Goal: Task Accomplishment & Management: Manage account settings

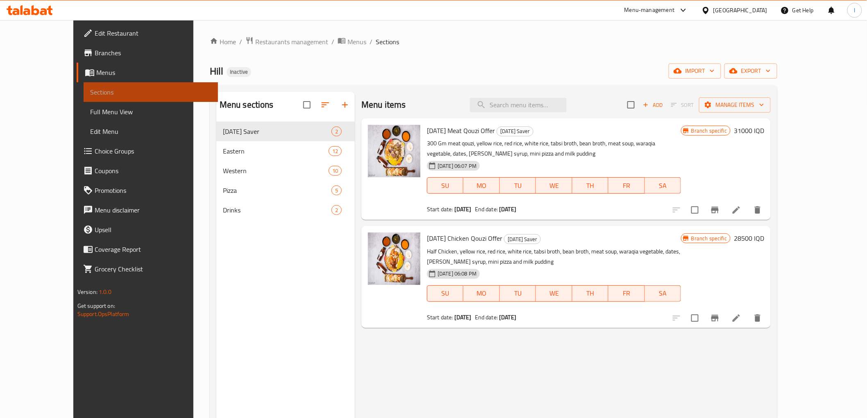
click at [90, 93] on span "Sections" at bounding box center [150, 92] width 121 height 10
click at [96, 74] on span "Menus" at bounding box center [153, 73] width 115 height 10
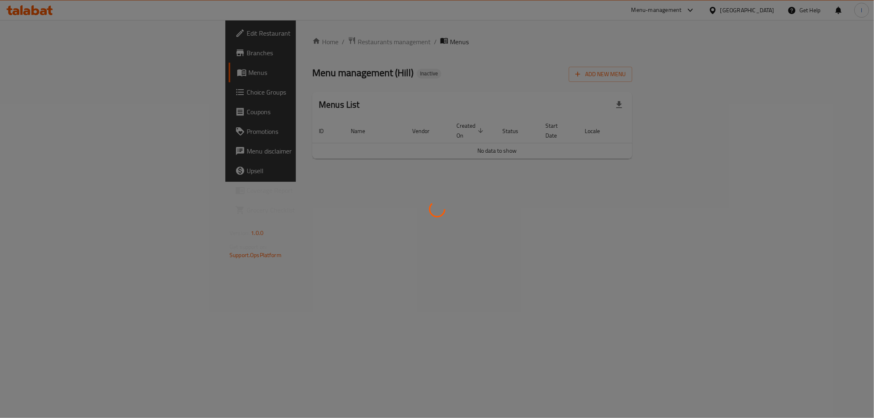
click at [449, 265] on div at bounding box center [437, 209] width 874 height 418
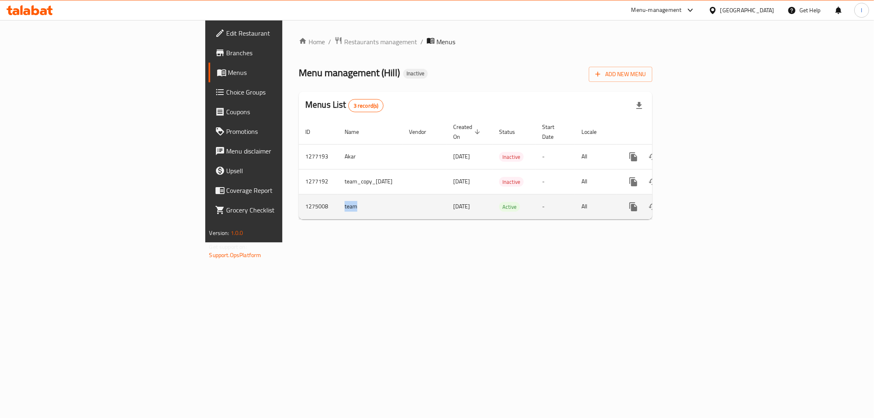
drag, startPoint x: 222, startPoint y: 200, endPoint x: 202, endPoint y: 202, distance: 19.7
click at [338, 202] on td "team" at bounding box center [370, 206] width 64 height 25
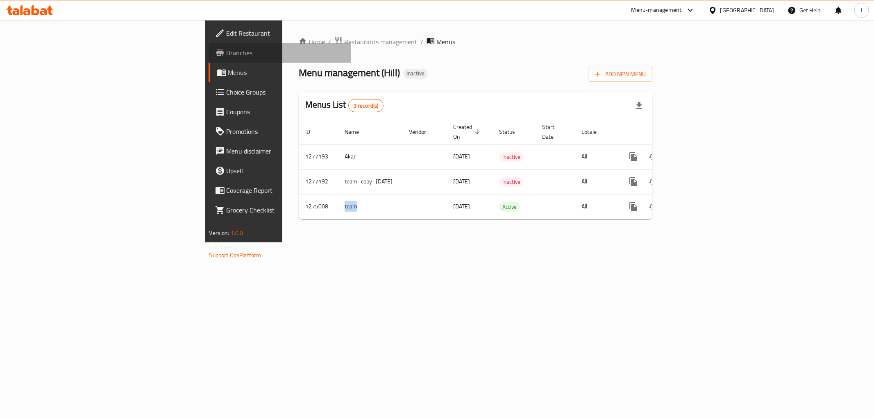
click at [209, 58] on link "Branches" at bounding box center [280, 53] width 143 height 20
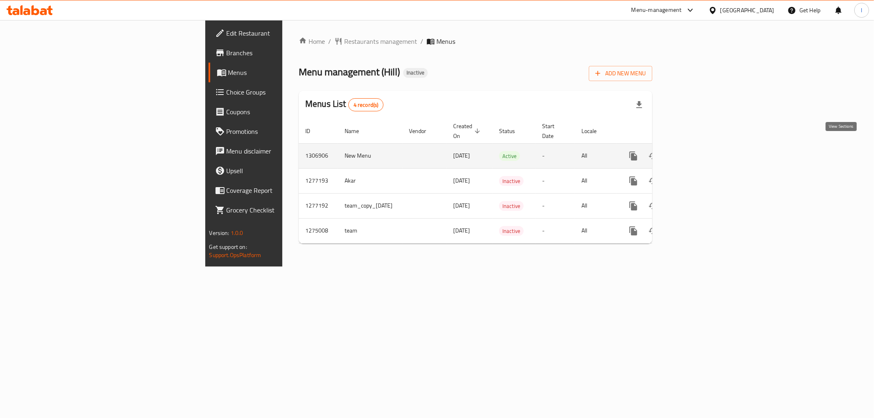
click at [697, 151] on icon "enhanced table" at bounding box center [692, 156] width 10 height 10
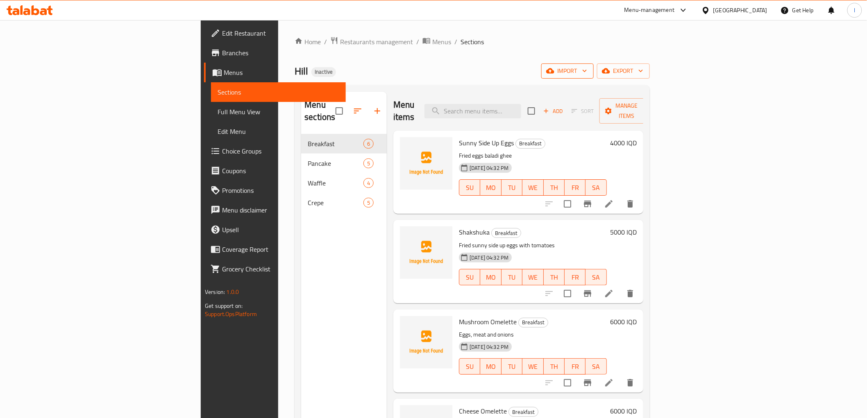
click at [554, 68] on icon "button" at bounding box center [550, 71] width 8 height 8
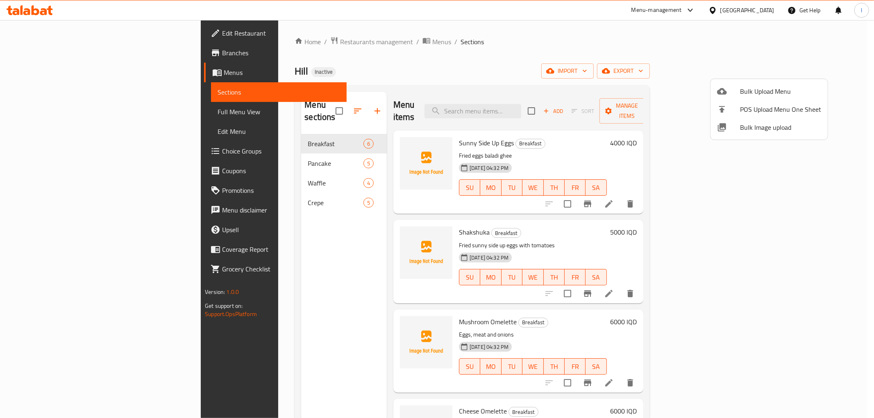
click at [761, 89] on span "Bulk Upload Menu" at bounding box center [780, 91] width 81 height 10
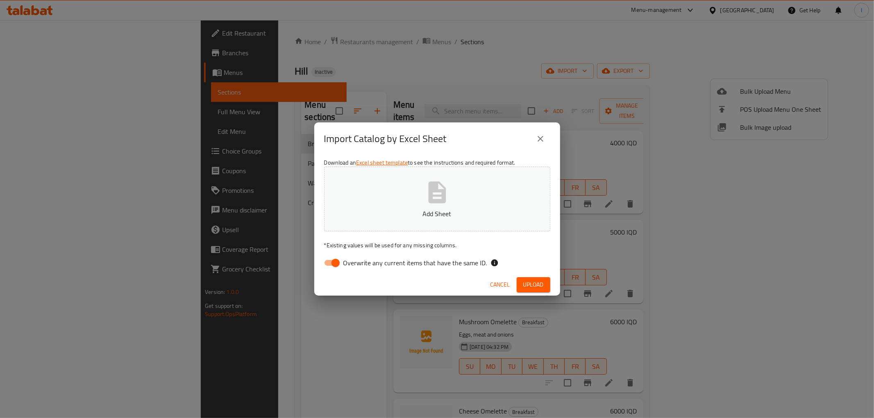
click at [387, 261] on span "Overwrite any current items that have the same ID." at bounding box center [415, 263] width 144 height 10
click at [359, 261] on input "Overwrite any current items that have the same ID." at bounding box center [335, 263] width 47 height 16
checkbox input "false"
click at [420, 200] on button "Add Sheet" at bounding box center [437, 199] width 226 height 65
click at [533, 284] on span "Upload" at bounding box center [533, 285] width 20 height 10
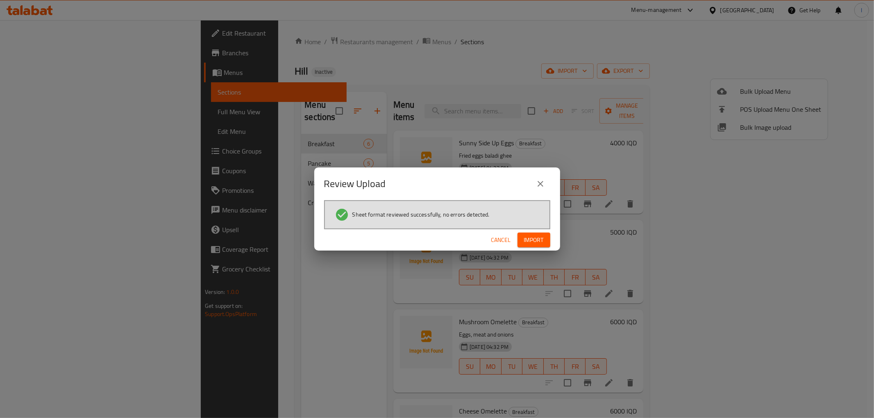
click at [535, 236] on span "Import" at bounding box center [534, 240] width 20 height 10
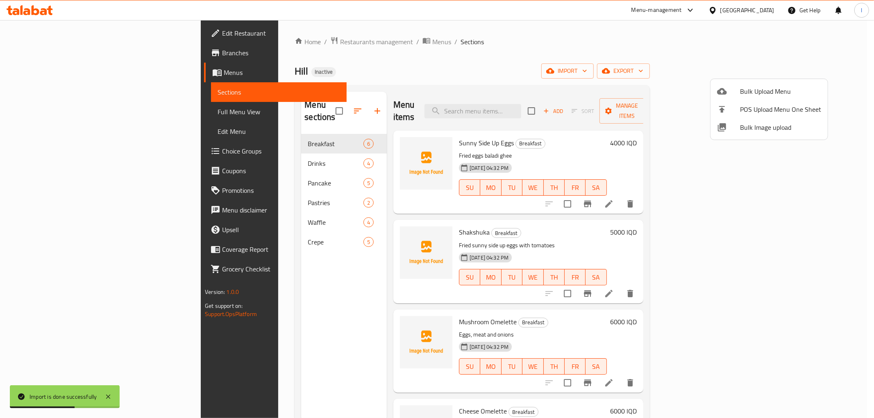
click at [305, 107] on div at bounding box center [437, 209] width 874 height 418
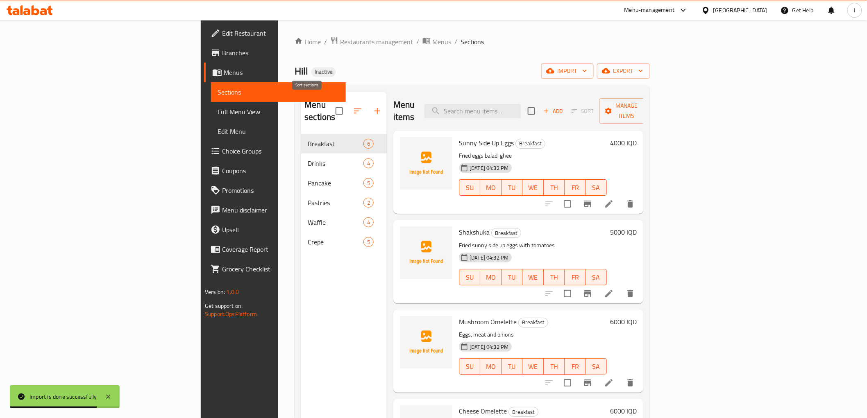
click at [353, 106] on icon "button" at bounding box center [358, 111] width 10 height 10
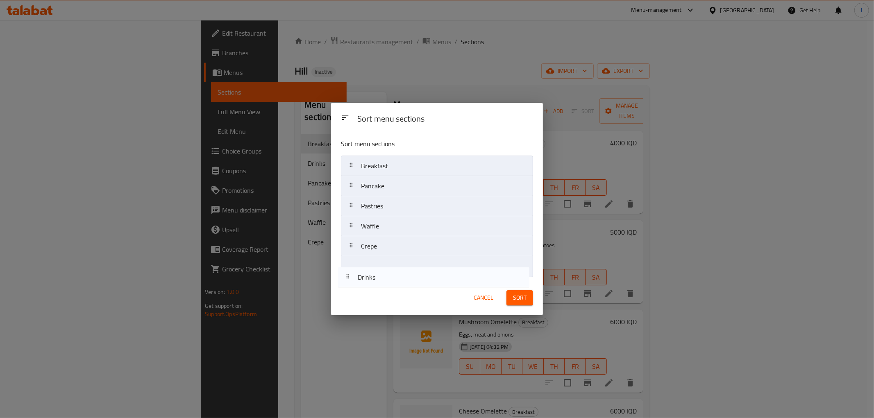
drag, startPoint x: 380, startPoint y: 195, endPoint x: 379, endPoint y: 276, distance: 81.1
click at [379, 276] on nav "Breakfast Drinks Pancake Pastries Waffle Crepe" at bounding box center [437, 216] width 192 height 121
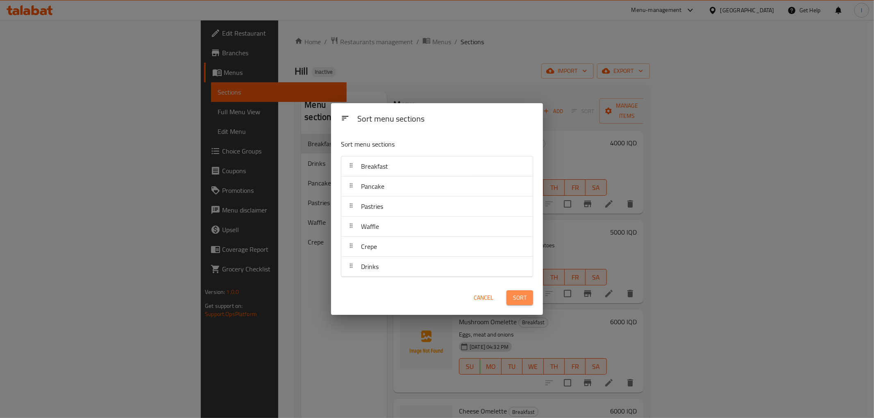
click at [524, 297] on span "Sort" at bounding box center [520, 298] width 14 height 10
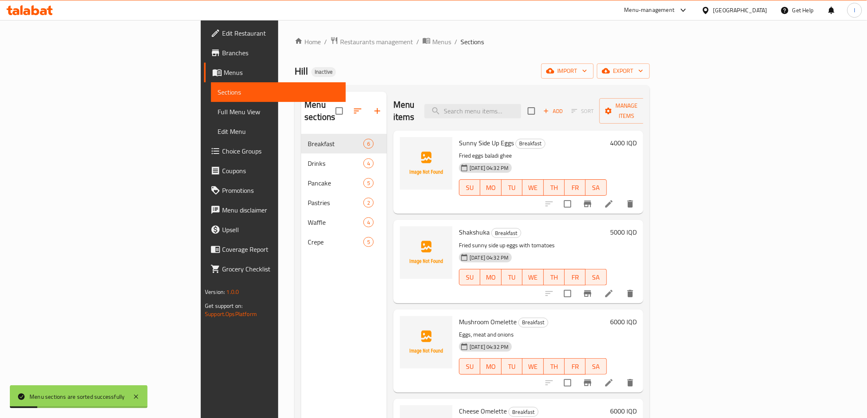
click at [218, 112] on span "Full Menu View" at bounding box center [278, 112] width 121 height 10
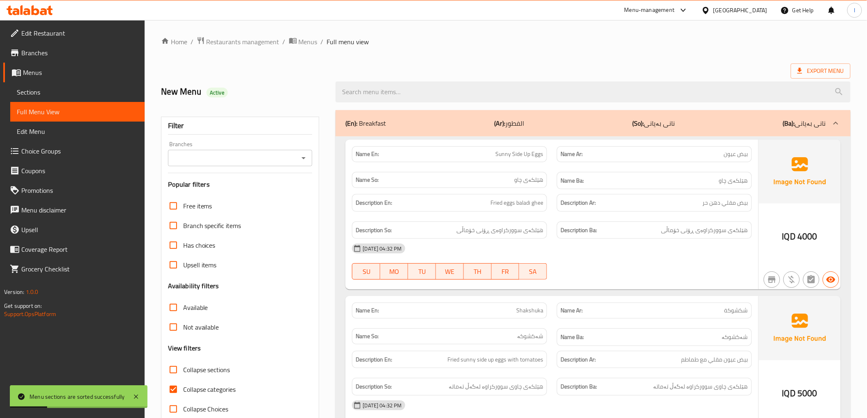
click at [259, 160] on input "Branches" at bounding box center [233, 157] width 126 height 11
click at [278, 160] on input "Branches" at bounding box center [233, 157] width 126 height 11
click at [276, 163] on input "Branches" at bounding box center [233, 157] width 126 height 11
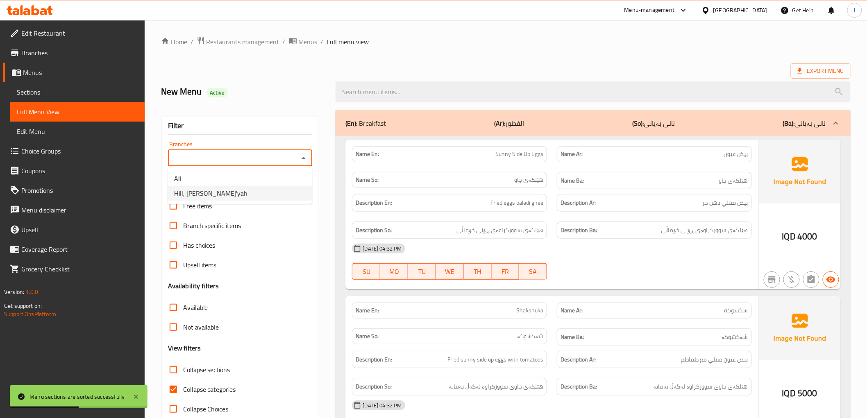
click at [230, 195] on li "Hill, Al Baradi'yah" at bounding box center [240, 193] width 145 height 15
type input "Hill, Al Baradi'yah"
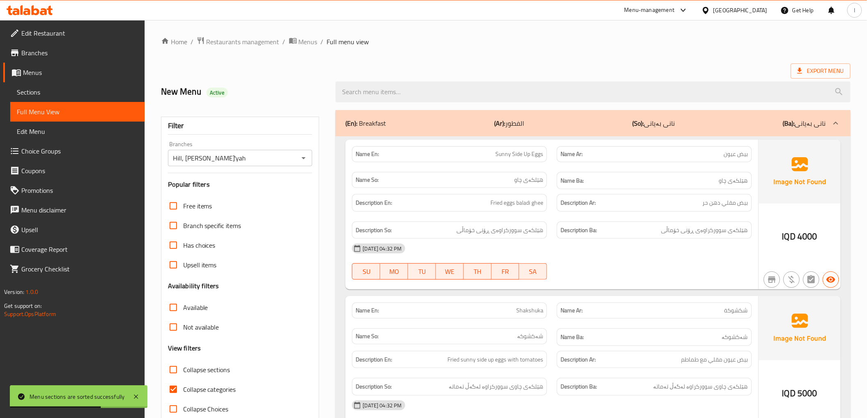
click at [220, 393] on span "Collapse categories" at bounding box center [209, 390] width 53 height 10
click at [183, 393] on input "Collapse categories" at bounding box center [173, 390] width 20 height 20
checkbox input "false"
click at [199, 370] on span "Collapse sections" at bounding box center [206, 370] width 47 height 10
click at [183, 370] on input "Collapse sections" at bounding box center [173, 370] width 20 height 20
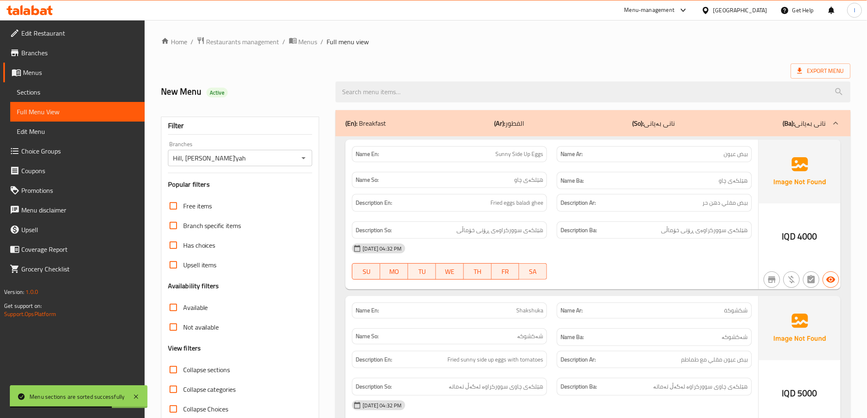
checkbox input "true"
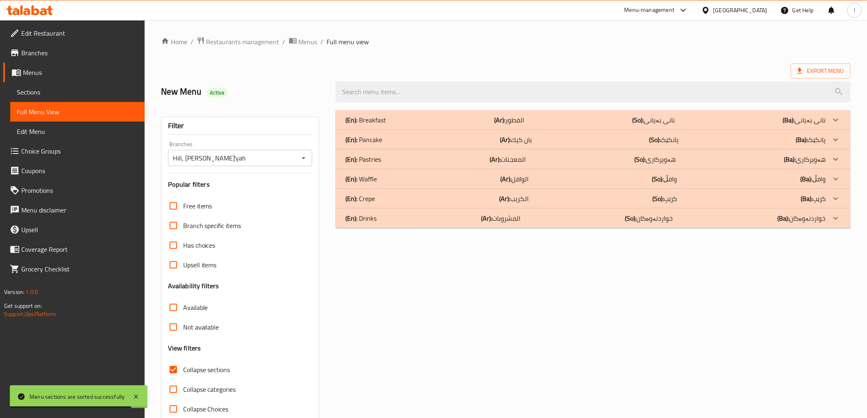
click at [413, 125] on div "(En): Drinks (Ar): المشروبات (So): خواردنەوەکان (Ba): خواردنەوەکان" at bounding box center [585, 120] width 480 height 10
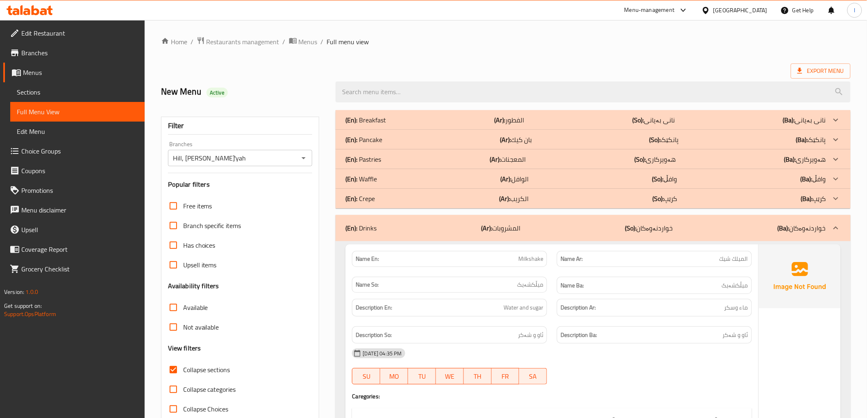
click at [504, 125] on p "(Ar): المعجنات" at bounding box center [509, 120] width 30 height 10
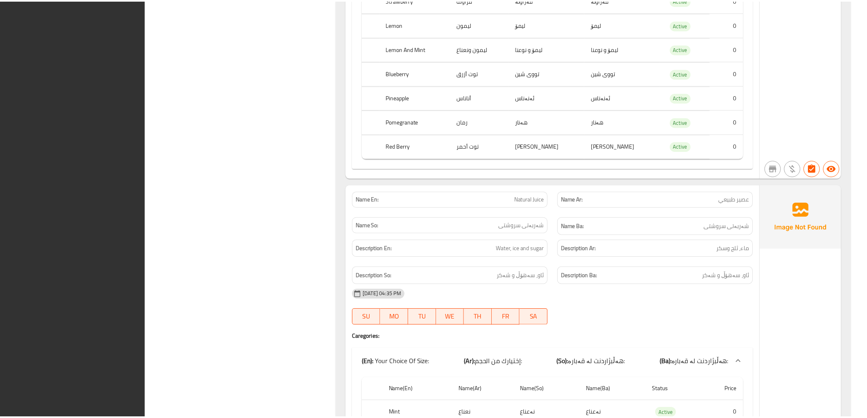
scroll to position [2292, 0]
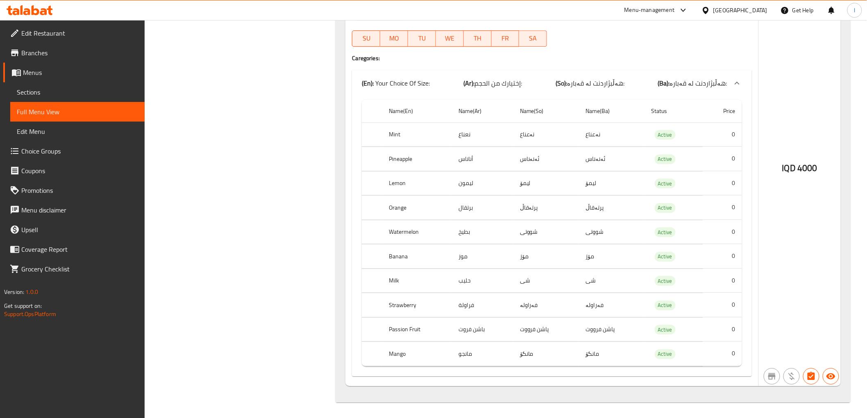
click at [43, 36] on span "Edit Restaurant" at bounding box center [79, 33] width 117 height 10
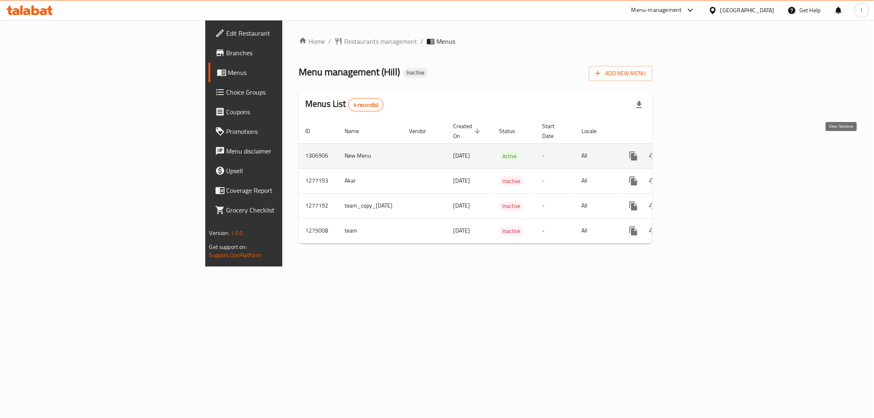
click at [702, 146] on link "enhanced table" at bounding box center [693, 156] width 20 height 20
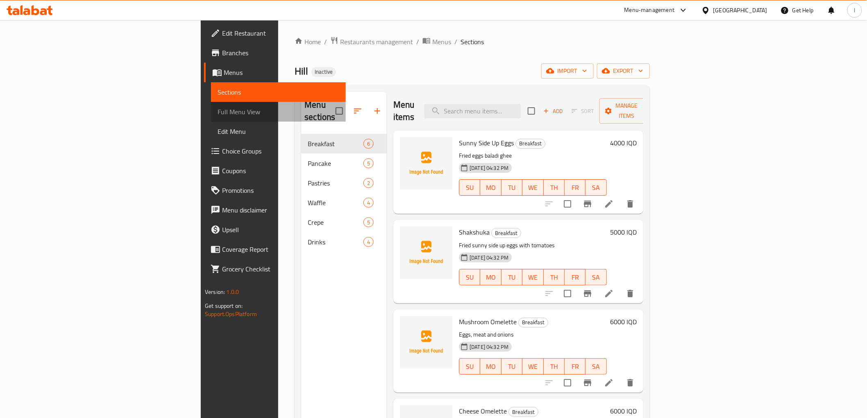
click at [218, 111] on span "Full Menu View" at bounding box center [278, 112] width 121 height 10
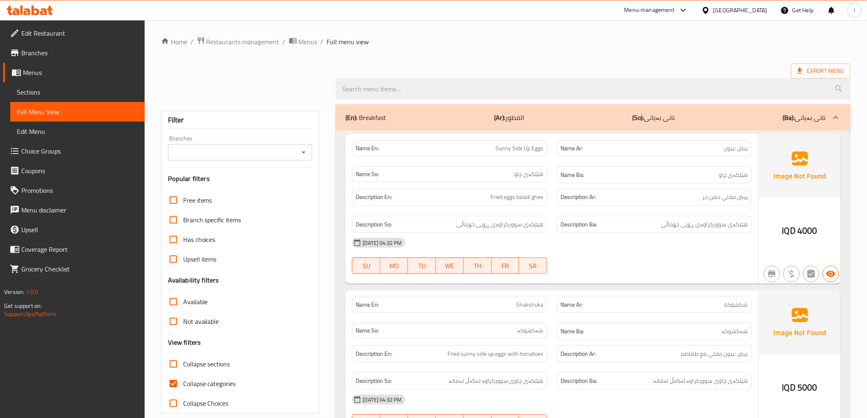
click at [262, 156] on input "Branches" at bounding box center [233, 152] width 126 height 11
click at [222, 188] on span "Hill, Al Baradi'yah" at bounding box center [205, 188] width 62 height 10
type input "Hill, Al Baradi'yah"
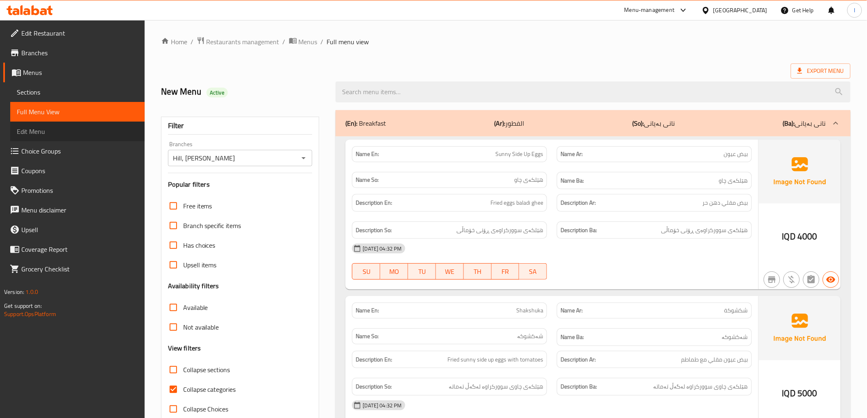
click at [43, 132] on span "Edit Menu" at bounding box center [77, 132] width 121 height 10
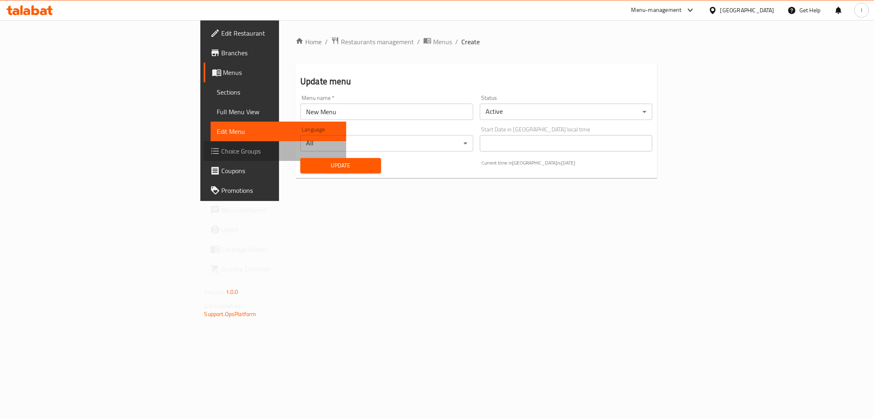
click at [222, 156] on span "Choice Groups" at bounding box center [281, 151] width 118 height 10
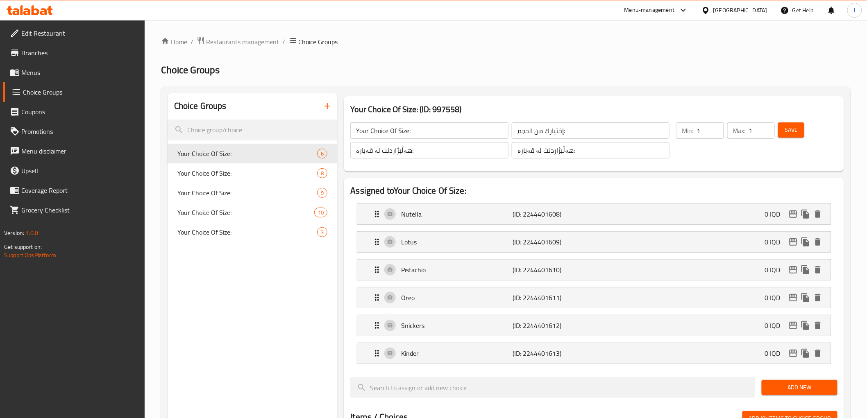
click at [28, 9] on icon at bounding box center [26, 11] width 7 height 7
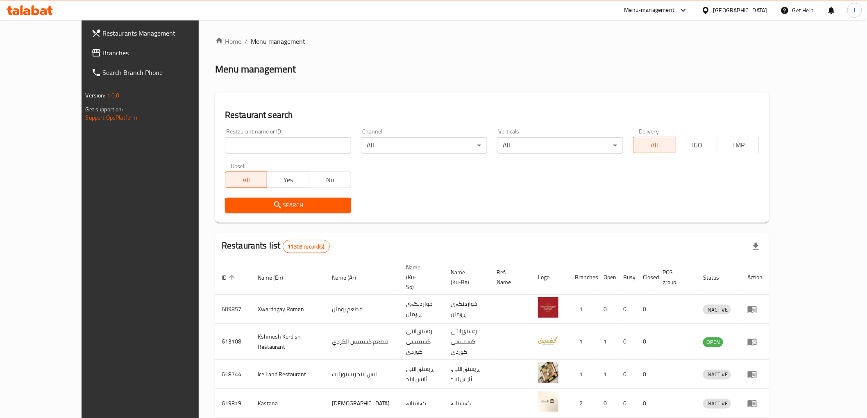
click at [225, 148] on input "search" at bounding box center [288, 145] width 126 height 16
paste input "725646"
type input "725646"
click at [231, 204] on span "Search" at bounding box center [287, 205] width 113 height 10
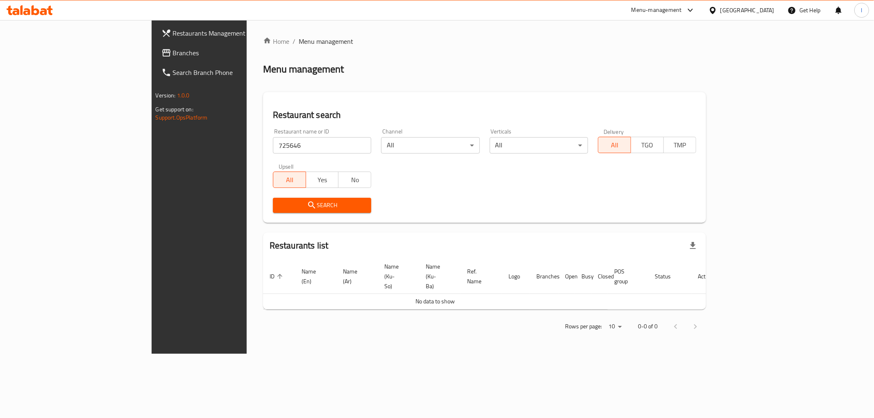
click at [173, 56] on span "Branches" at bounding box center [232, 53] width 118 height 10
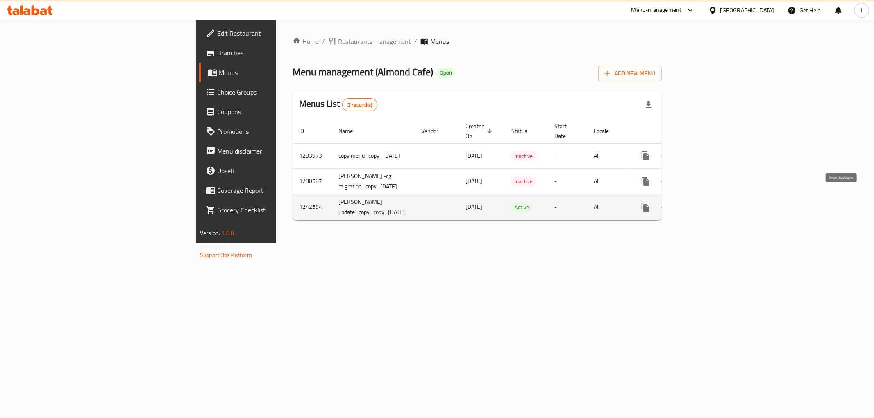
click at [708, 204] on icon "enhanced table" at bounding box center [704, 207] width 7 height 7
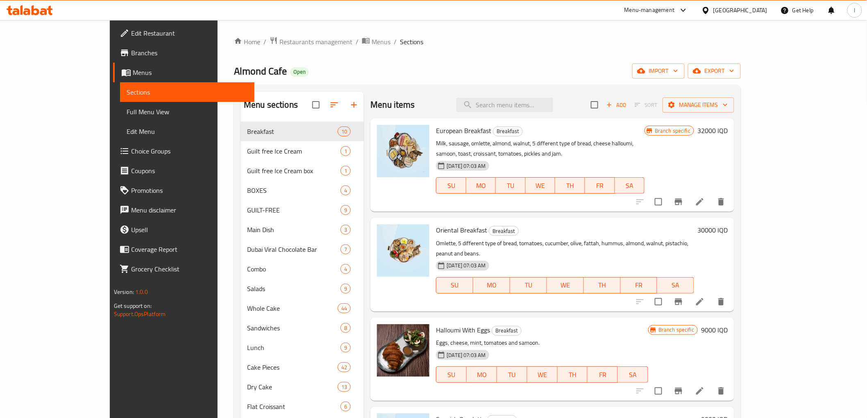
click at [127, 109] on span "Full Menu View" at bounding box center [187, 112] width 121 height 10
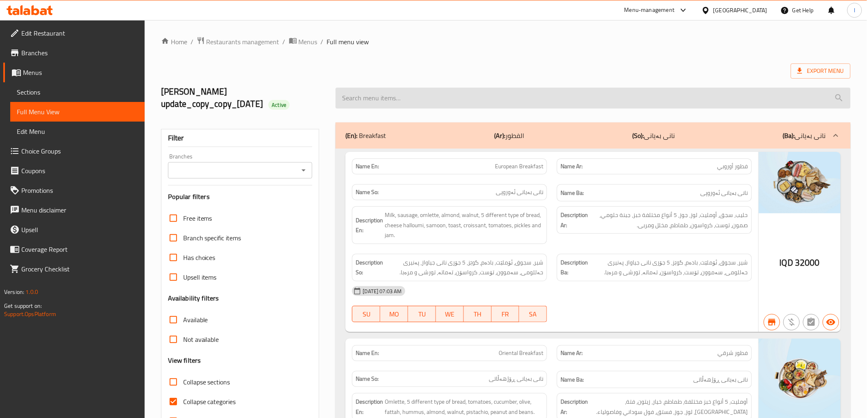
drag, startPoint x: 553, startPoint y: 98, endPoint x: 534, endPoint y: 95, distance: 19.6
click at [547, 98] on input "search" at bounding box center [593, 98] width 515 height 21
paste input "Huzelnut Diet Box"
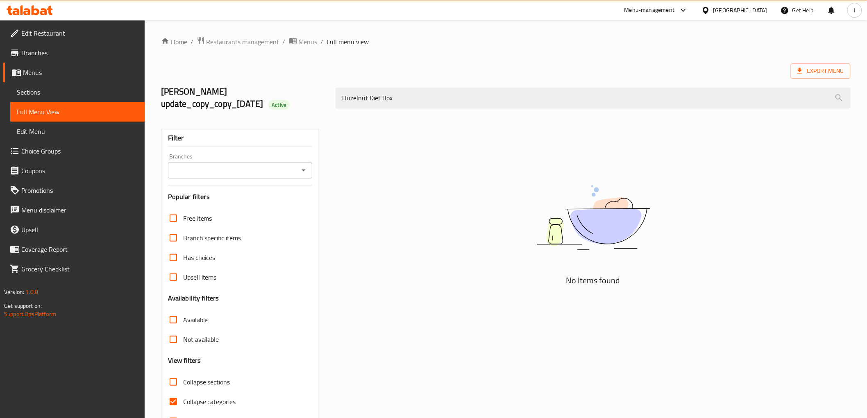
click at [264, 162] on div "Branches" at bounding box center [240, 170] width 145 height 16
type input "Huzelnut Diet Box"
click at [256, 172] on input "Branches" at bounding box center [233, 170] width 126 height 11
click at [257, 212] on li "Almond Cafe, Empire" at bounding box center [240, 205] width 145 height 15
type input "Almond Cafe, Empire"
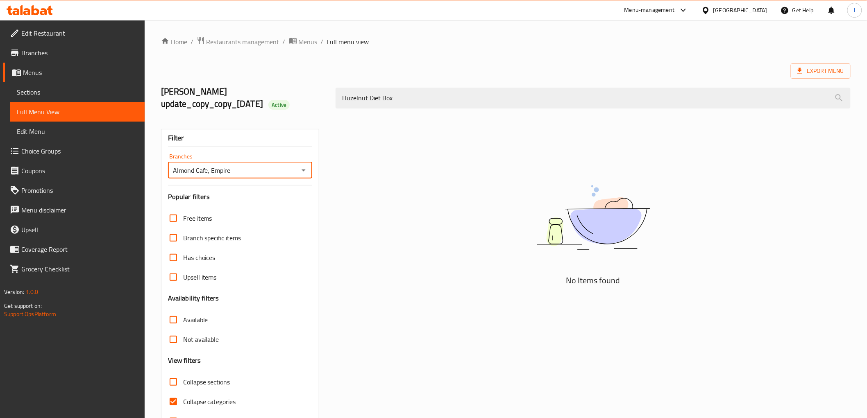
click at [259, 168] on input "Almond Cafe, Empire" at bounding box center [233, 170] width 126 height 11
click at [308, 170] on icon "Open" at bounding box center [304, 171] width 10 height 10
click at [23, 89] on span "Sections" at bounding box center [77, 92] width 121 height 10
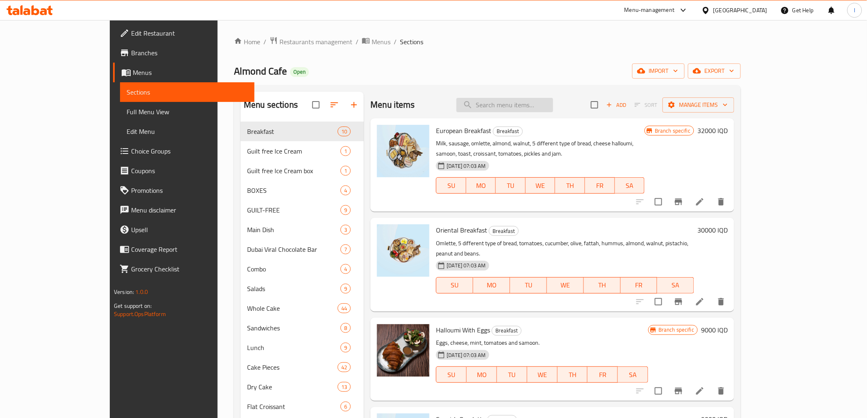
click at [531, 107] on input "search" at bounding box center [504, 105] width 97 height 14
paste input "Huzelnut Diet Box"
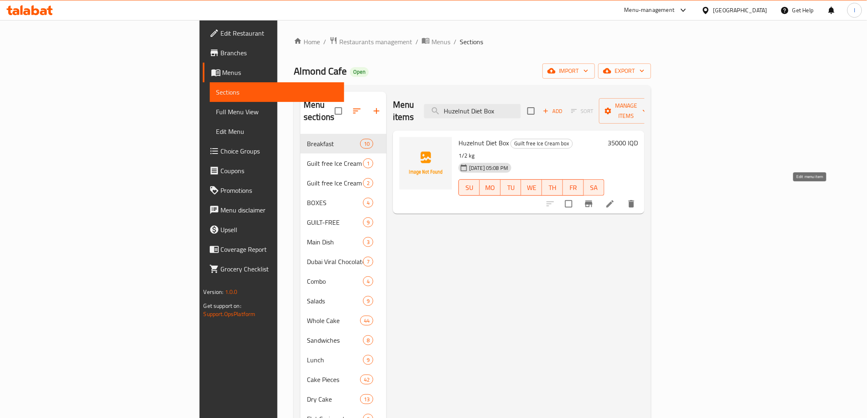
type input "Huzelnut Diet Box"
click at [614, 200] on icon at bounding box center [609, 203] width 7 height 7
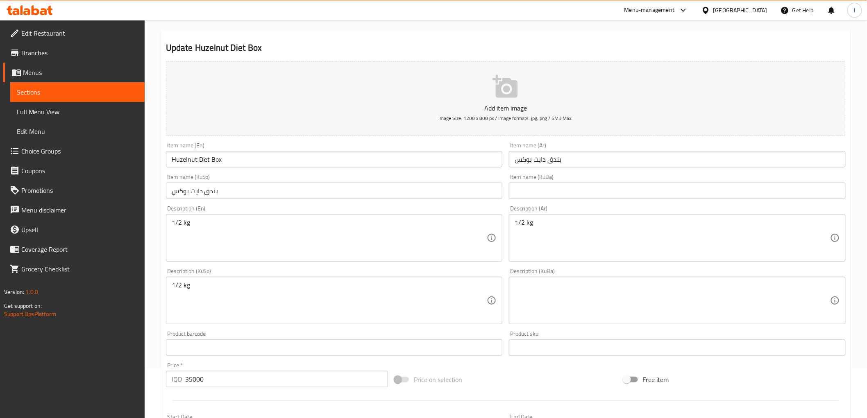
scroll to position [91, 0]
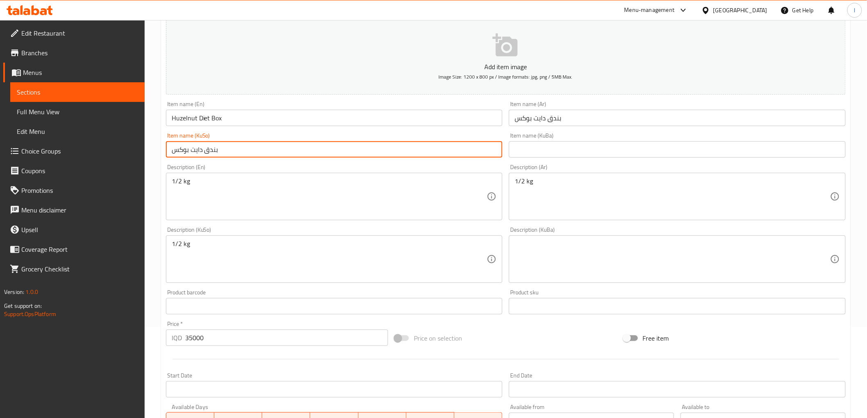
drag, startPoint x: 245, startPoint y: 145, endPoint x: 113, endPoint y: 138, distance: 131.7
click at [116, 145] on div "Edit Restaurant Branches Menus Sections Full Menu View Edit Menu Choice Groups …" at bounding box center [433, 255] width 867 height 653
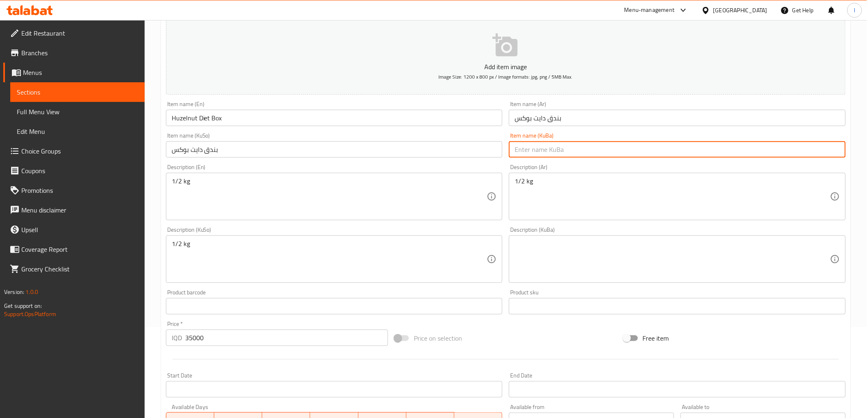
click at [570, 151] on input "text" at bounding box center [677, 149] width 337 height 16
paste input "بندق دايت بوكس"
type input "بندق دايت بوكس"
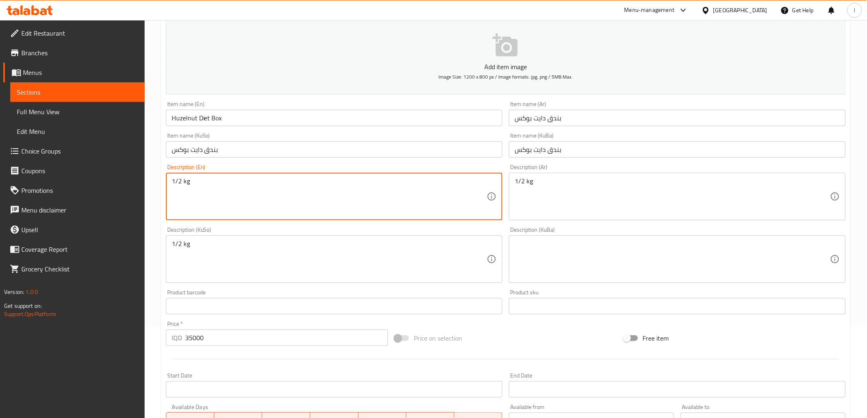
drag, startPoint x: 568, startPoint y: 191, endPoint x: 381, endPoint y: 163, distance: 189.4
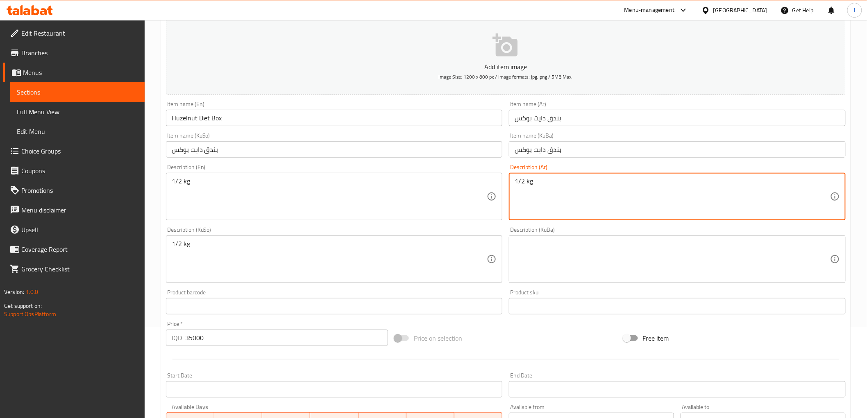
paste textarea "1/2 كيلو"
type textarea "1/2 كيلو"
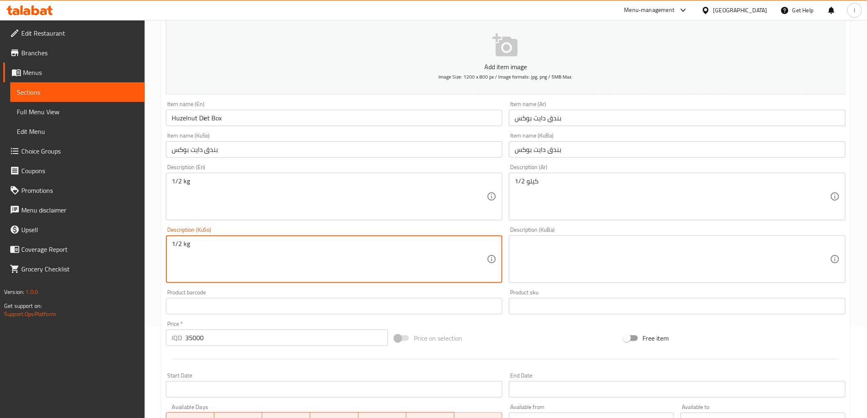
drag, startPoint x: 126, startPoint y: 239, endPoint x: 52, endPoint y: 221, distance: 75.4
paste textarea "1/2 کیلۆ"
type textarea "1/2 کیلۆ"
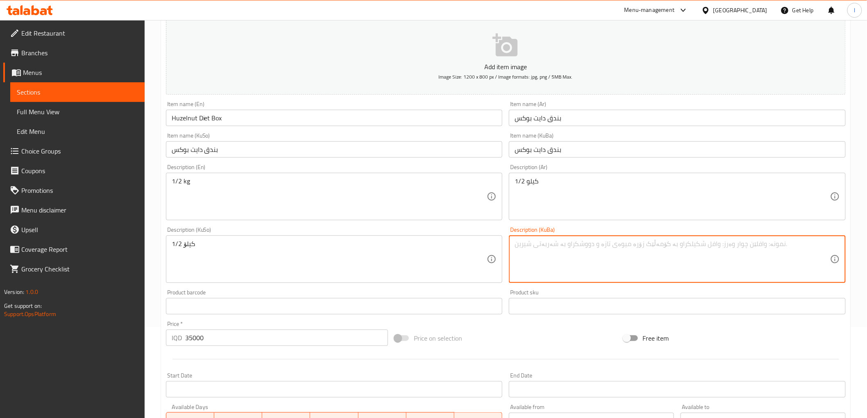
drag, startPoint x: 616, startPoint y: 265, endPoint x: 583, endPoint y: 260, distance: 33.1
click at [601, 263] on textarea at bounding box center [672, 259] width 315 height 39
paste textarea "1/2 کیلۆ"
type textarea "1/2 کیلۆ"
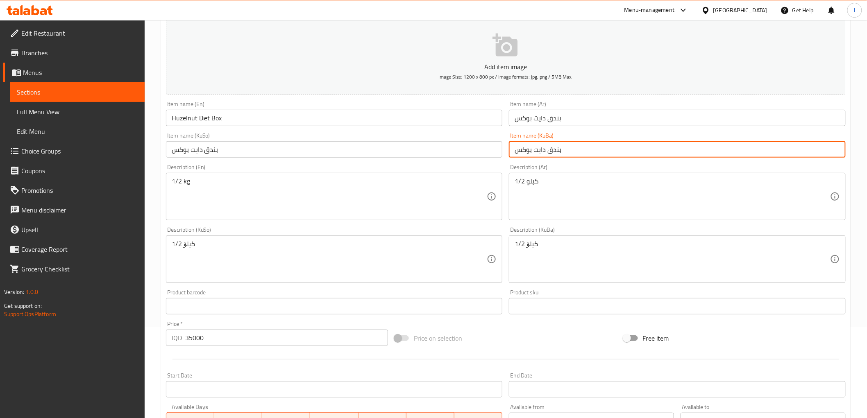
click at [598, 150] on input "بندق دايت بوكس" at bounding box center [677, 149] width 337 height 16
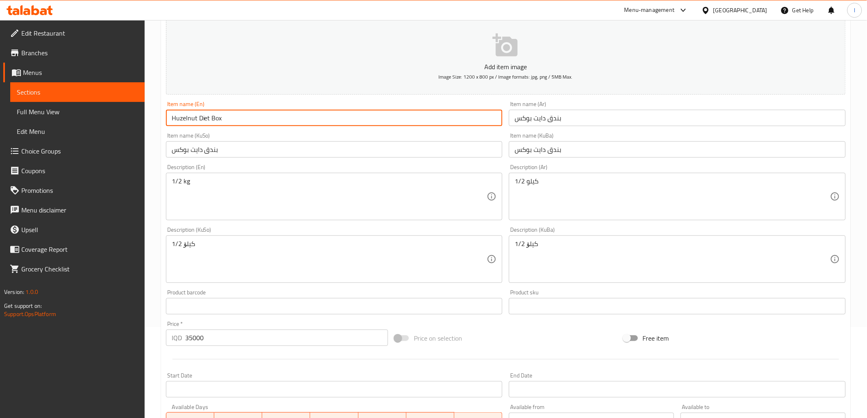
click at [177, 118] on input "Huzelnut Diet Box" at bounding box center [334, 118] width 337 height 16
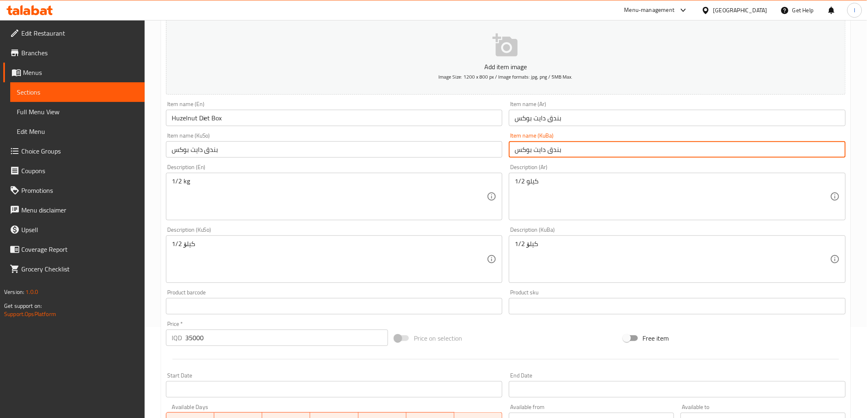
drag, startPoint x: 572, startPoint y: 150, endPoint x: 420, endPoint y: 147, distance: 151.6
click at [420, 147] on div "Add item image Image Size: 1200 x 800 px / Image formats: jpg, png / 5MB Max. I…" at bounding box center [506, 239] width 686 height 447
click at [566, 150] on input "بندق دايت بوكس" at bounding box center [677, 149] width 337 height 16
click at [193, 122] on input "Huzelnut Diet Box" at bounding box center [334, 118] width 337 height 16
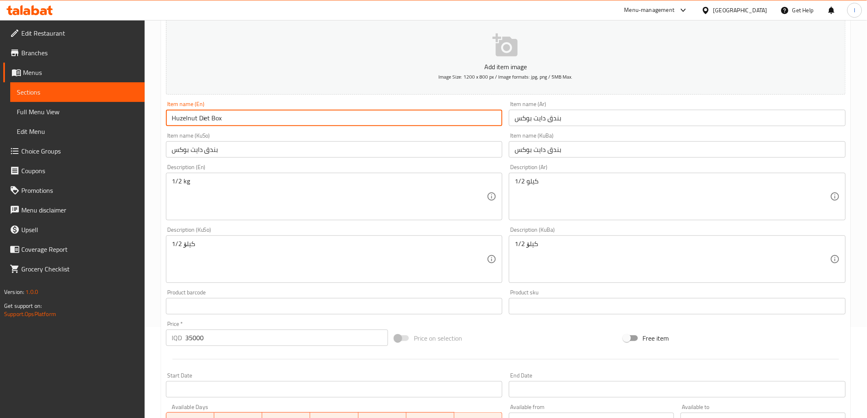
click at [193, 122] on input "Huzelnut Diet Box" at bounding box center [334, 118] width 337 height 16
click at [281, 145] on input "بندق دايت بوكس" at bounding box center [334, 149] width 337 height 16
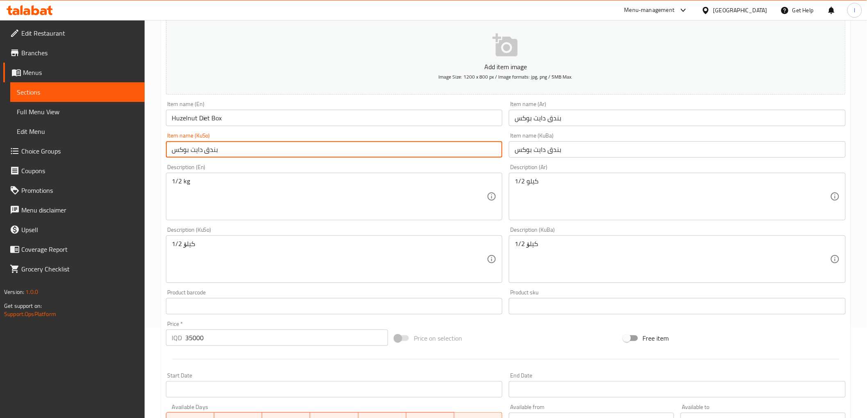
click at [564, 150] on input "بندق دايت بوكس" at bounding box center [677, 149] width 337 height 16
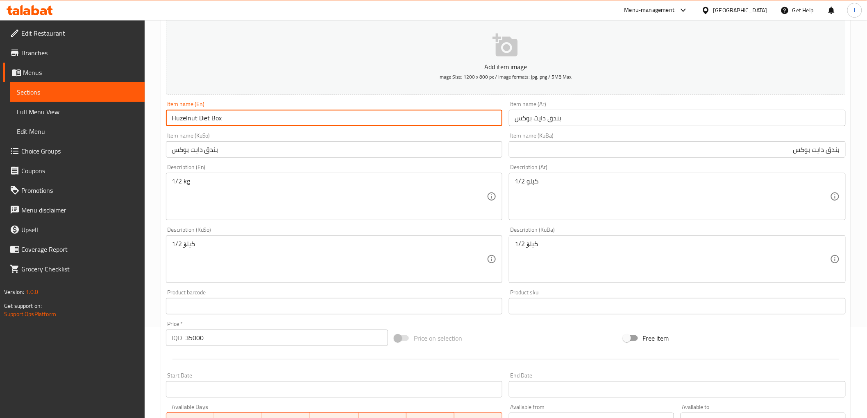
click at [173, 121] on input "Huzelnut Diet Box" at bounding box center [334, 118] width 337 height 16
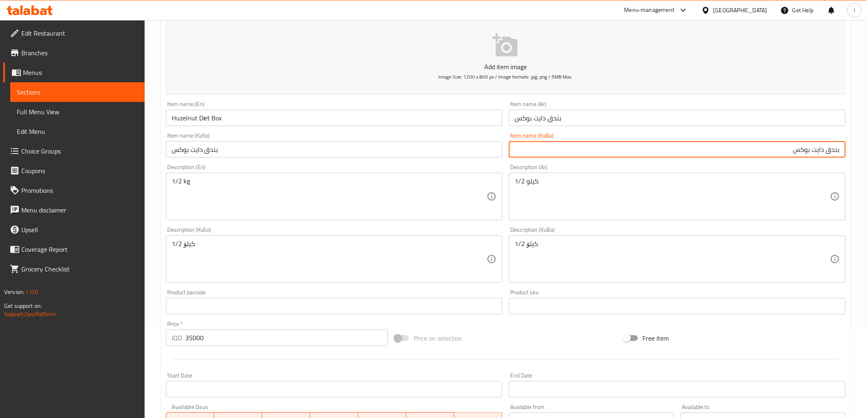
click at [831, 148] on input "بندق دايت بوكس" at bounding box center [677, 149] width 337 height 16
paste input "ندق"
click at [803, 154] on input "بوندق دايت بوكس" at bounding box center [677, 149] width 337 height 16
drag, startPoint x: 756, startPoint y: 145, endPoint x: 873, endPoint y: 153, distance: 117.4
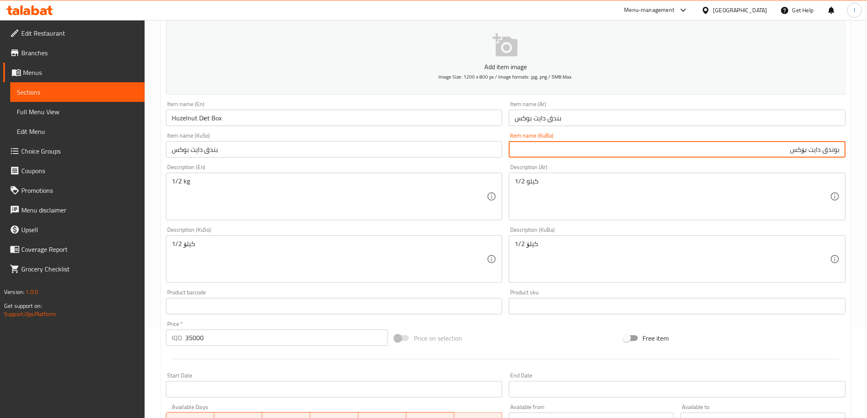
click at [867, 153] on html "​ Menu-management [GEOGRAPHIC_DATA] Get Help l Edit Restaurant Branches Menus S…" at bounding box center [433, 118] width 867 height 418
type input "بوندق دايت بۆكس"
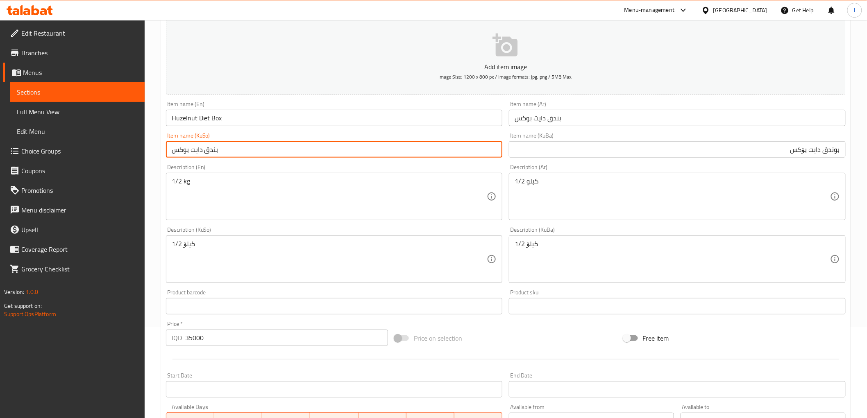
drag, startPoint x: 263, startPoint y: 143, endPoint x: 48, endPoint y: 136, distance: 214.8
click at [43, 136] on div "Edit Restaurant Branches Menus Sections Full Menu View Edit Menu Choice Groups …" at bounding box center [433, 255] width 867 height 653
paste input "ندق دايت بۆ"
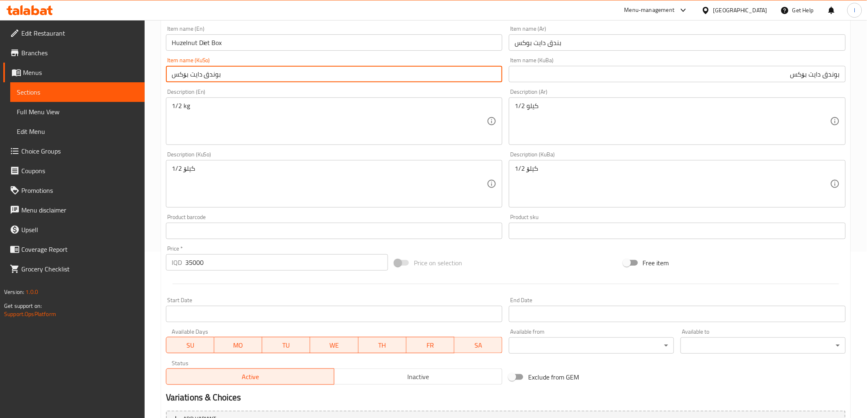
scroll to position [227, 0]
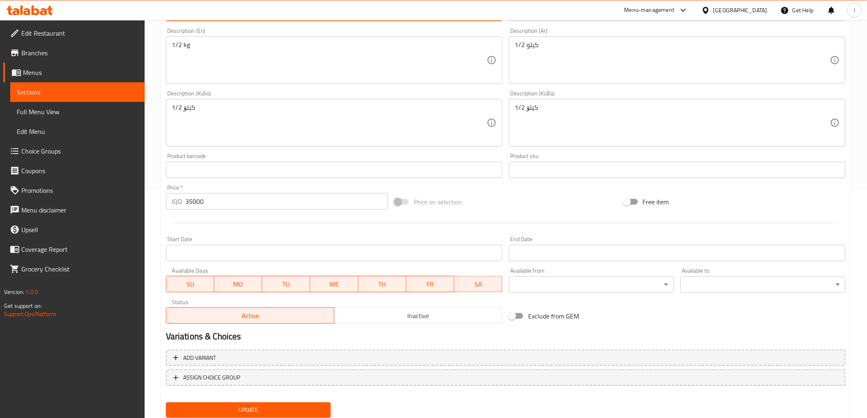
type input "بوندق دايت بۆكس"
click at [261, 410] on span "Update" at bounding box center [248, 410] width 152 height 10
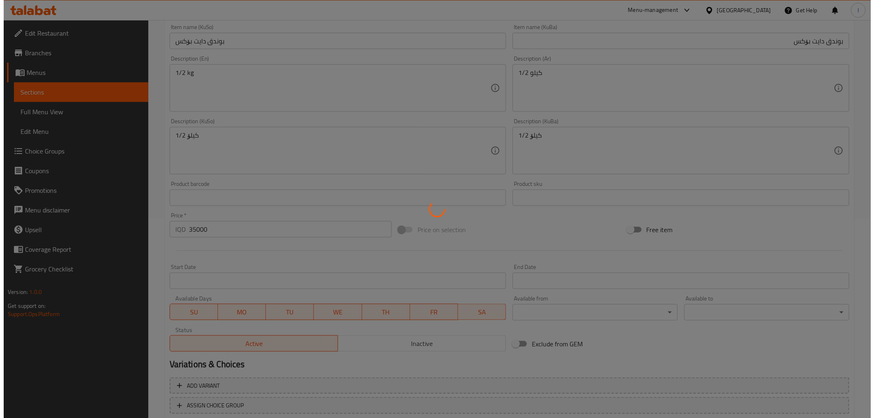
scroll to position [0, 0]
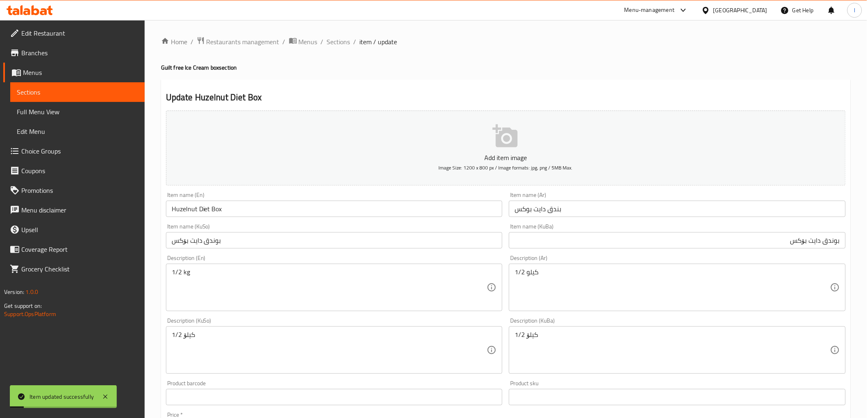
click at [82, 88] on span "Sections" at bounding box center [77, 92] width 121 height 10
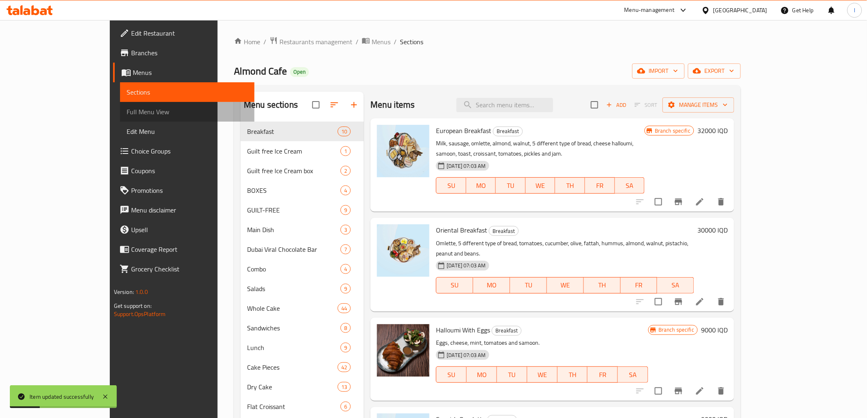
click at [127, 116] on span "Full Menu View" at bounding box center [187, 112] width 121 height 10
click at [127, 111] on span "Full Menu View" at bounding box center [187, 112] width 121 height 10
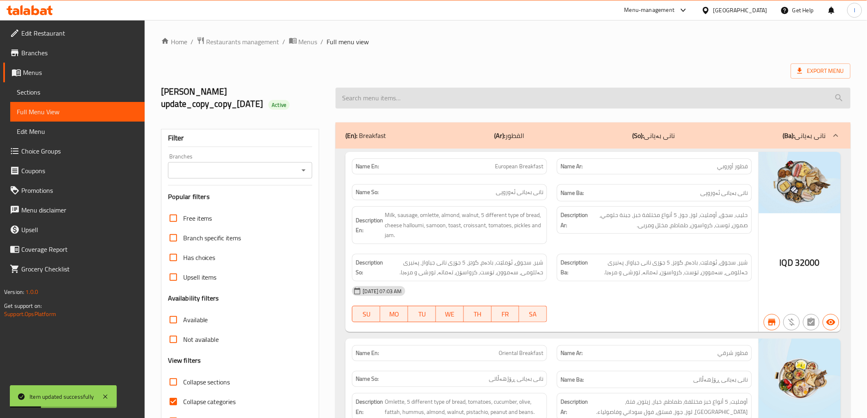
click at [428, 87] on div at bounding box center [593, 98] width 524 height 31
click at [378, 98] on input "search" at bounding box center [593, 98] width 515 height 21
paste input "Huzelnut Diet Box"
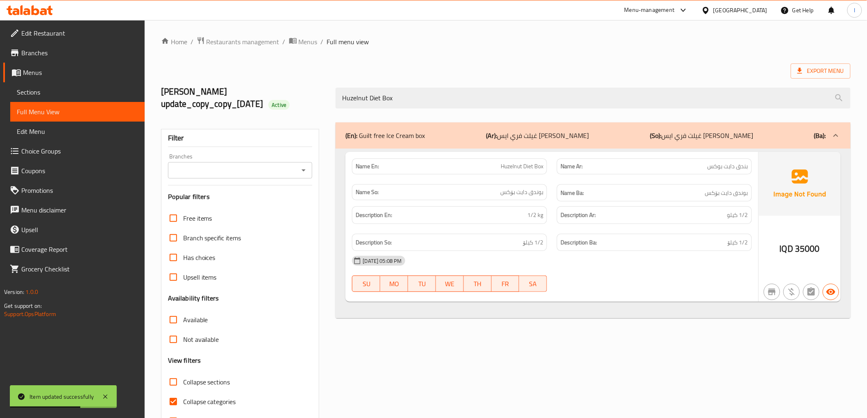
type input "Huzelnut Diet Box"
click at [260, 166] on input "Branches" at bounding box center [233, 170] width 126 height 11
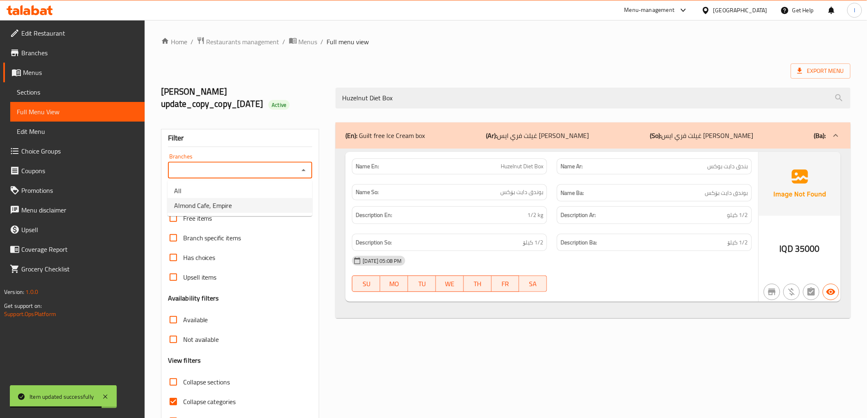
click at [231, 209] on li "Almond Cafe, Empire" at bounding box center [240, 205] width 145 height 15
type input "Almond Cafe, Empire"
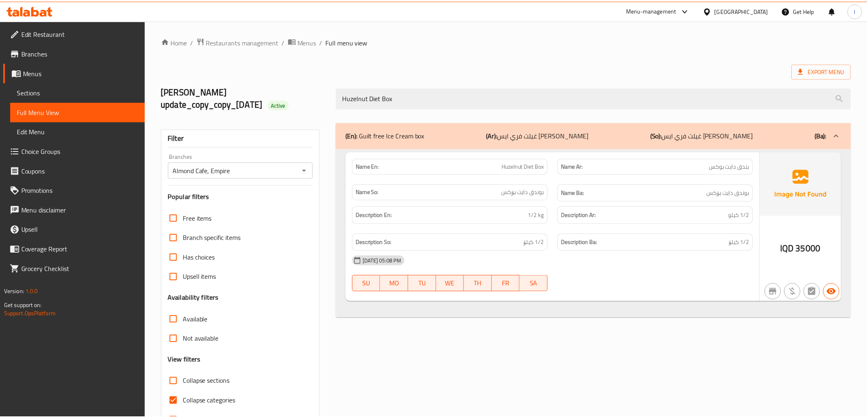
scroll to position [30, 0]
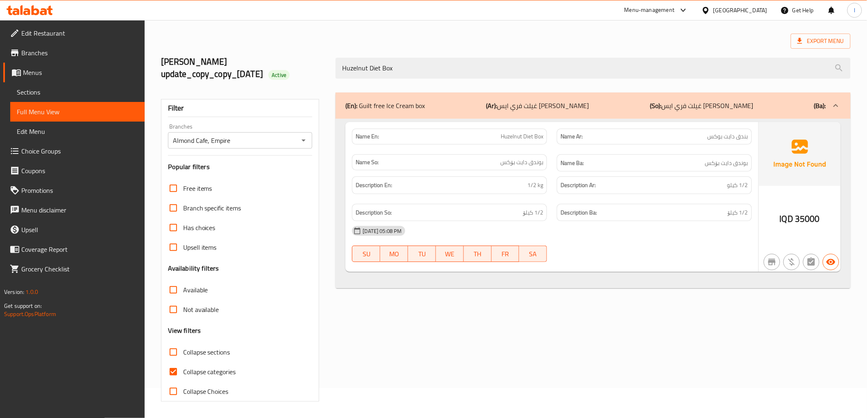
drag, startPoint x: 192, startPoint y: 72, endPoint x: 100, endPoint y: 63, distance: 92.2
click at [105, 65] on div "Edit Restaurant Branches Menus Sections Full Menu View Edit Menu Choice Groups …" at bounding box center [433, 204] width 867 height 428
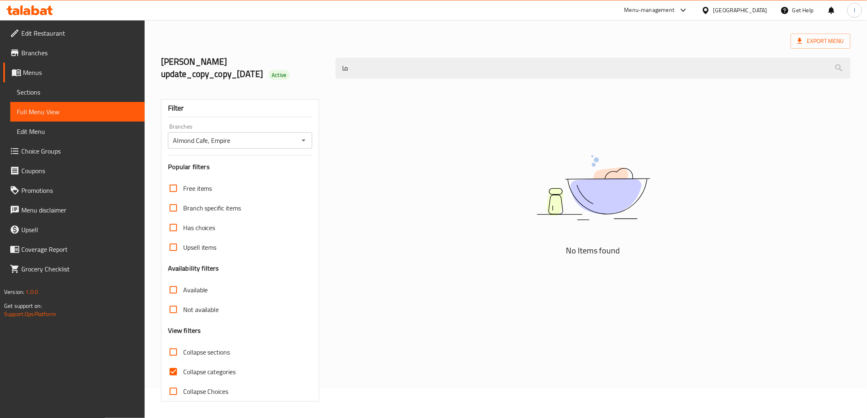
type input "م"
type input "matcha"
click at [492, 73] on input "matcha" at bounding box center [593, 68] width 515 height 21
drag, startPoint x: 312, startPoint y: 54, endPoint x: 260, endPoint y: 52, distance: 52.5
click at [261, 52] on div "[PERSON_NAME] update_copy_copy_[DATE] Active matcha" at bounding box center [505, 68] width 699 height 49
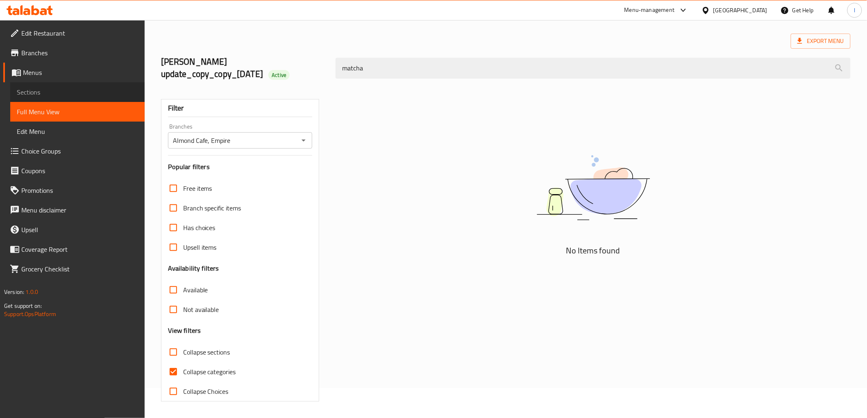
click at [61, 95] on span "Sections" at bounding box center [77, 92] width 121 height 10
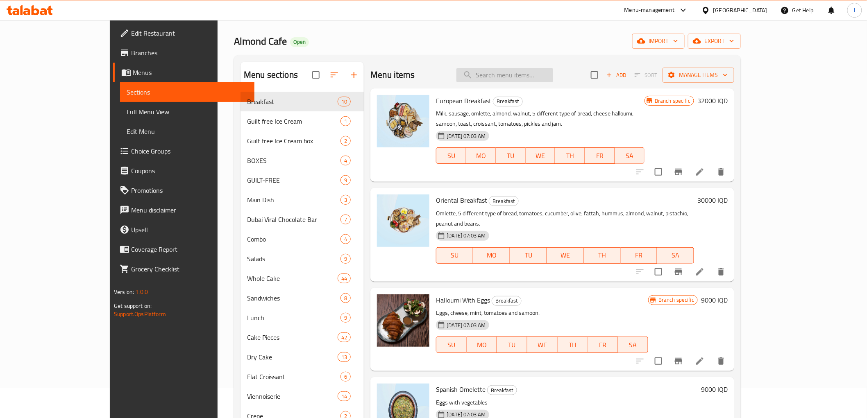
click at [553, 73] on input "search" at bounding box center [504, 75] width 97 height 14
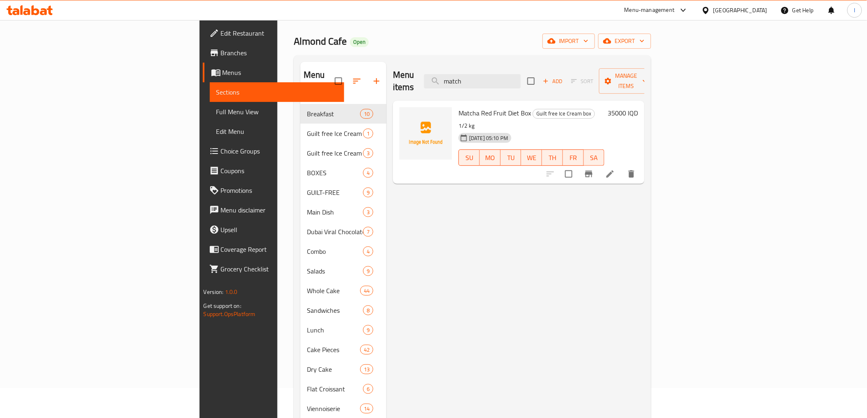
type input "match"
click at [614, 170] on icon at bounding box center [609, 173] width 7 height 7
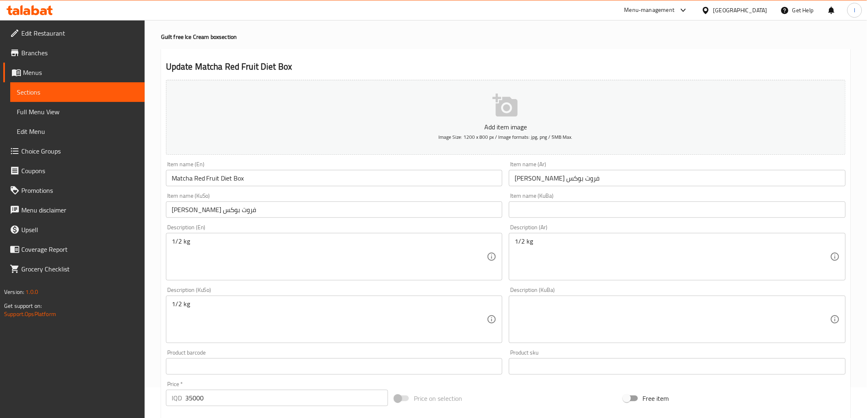
scroll to position [45, 0]
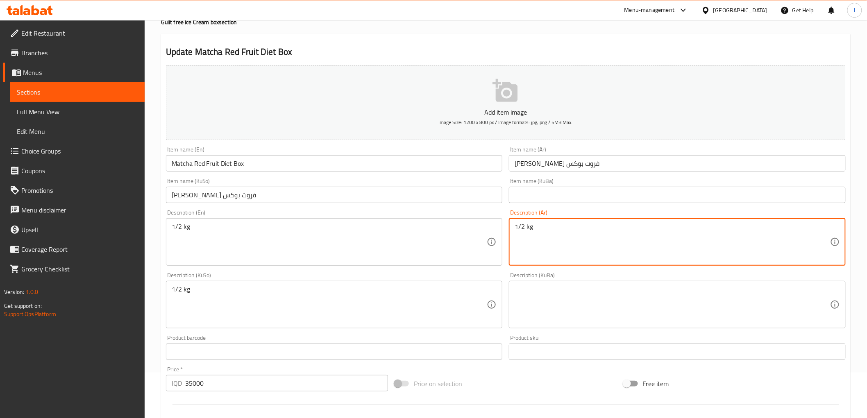
drag, startPoint x: 468, startPoint y: 235, endPoint x: 393, endPoint y: 234, distance: 74.6
paste textarea "1/2 كيلو"
type textarea "1/2 كيلو"
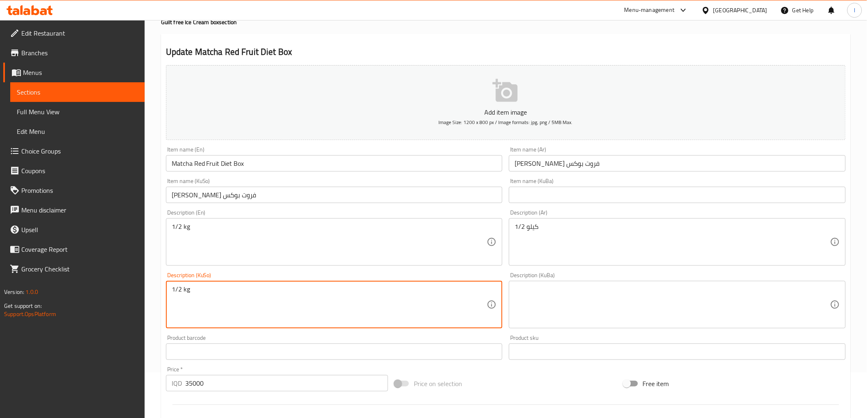
drag, startPoint x: 388, startPoint y: 295, endPoint x: 0, endPoint y: 252, distance: 390.8
paste textarea "1/2 کیلۆ"
type textarea "1/2 کیلۆ"
click at [523, 310] on textarea at bounding box center [672, 305] width 315 height 39
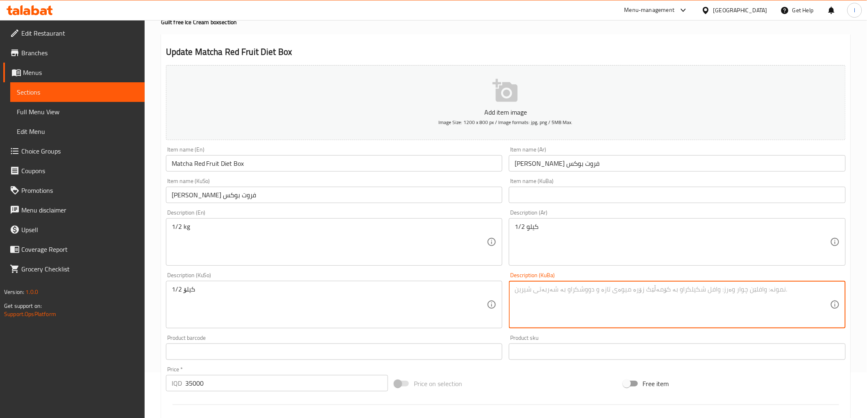
paste textarea "1/2 کیلۆ"
type textarea "1/2 کیلۆ"
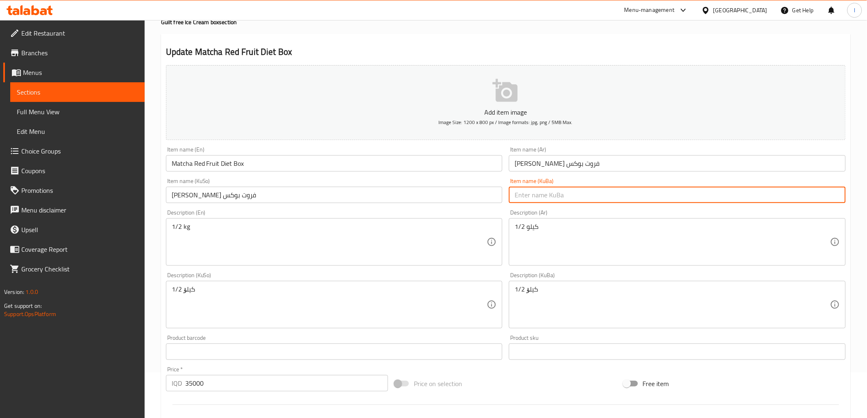
click at [532, 194] on input "text" at bounding box center [677, 195] width 337 height 16
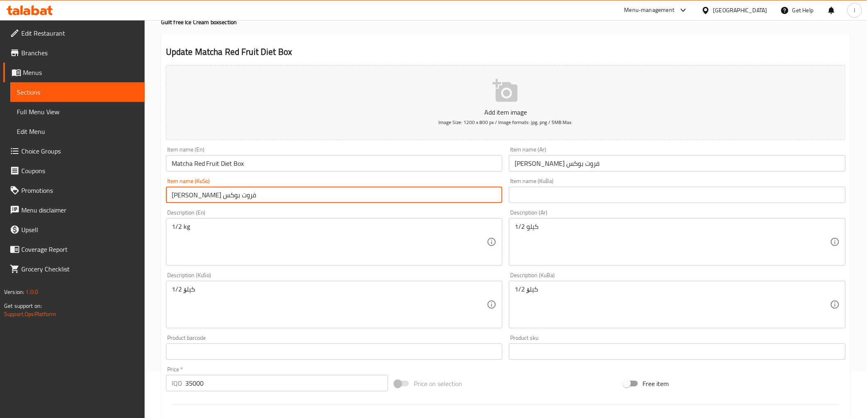
click at [263, 191] on input "[PERSON_NAME] فروت بوكس" at bounding box center [334, 195] width 337 height 16
drag, startPoint x: 263, startPoint y: 191, endPoint x: 5, endPoint y: 194, distance: 258.1
click at [5, 194] on div "Edit Restaurant Branches Menus Sections Full Menu View Edit Menu Choice Groups …" at bounding box center [433, 301] width 867 height 653
click at [252, 201] on input "[PERSON_NAME] فروت بوكس" at bounding box center [334, 195] width 337 height 16
click at [474, 197] on input "[PERSON_NAME] فروت بوكس" at bounding box center [334, 195] width 337 height 16
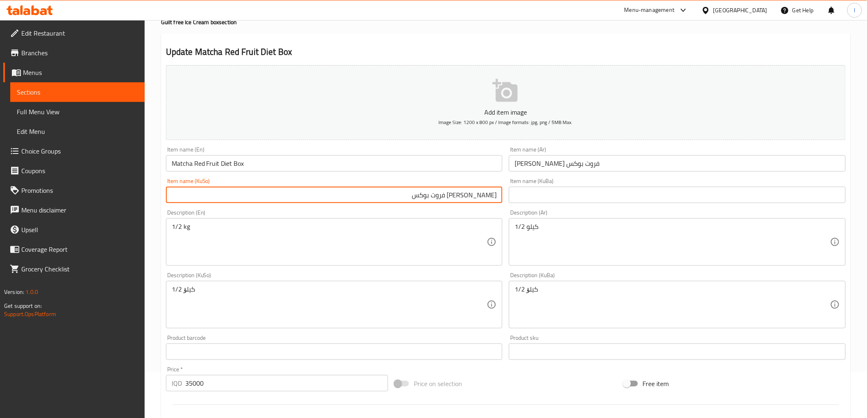
click at [449, 200] on input "[PERSON_NAME] فروت بوكس" at bounding box center [334, 195] width 337 height 16
drag, startPoint x: 389, startPoint y: 190, endPoint x: 535, endPoint y: 193, distance: 146.3
click at [535, 193] on div "Add item image Image Size: 1200 x 800 px / Image formats: jpg, png / 5MB Max. I…" at bounding box center [506, 285] width 686 height 447
type input "[PERSON_NAME] فروت بۆكس"
click at [571, 192] on input "text" at bounding box center [677, 195] width 337 height 16
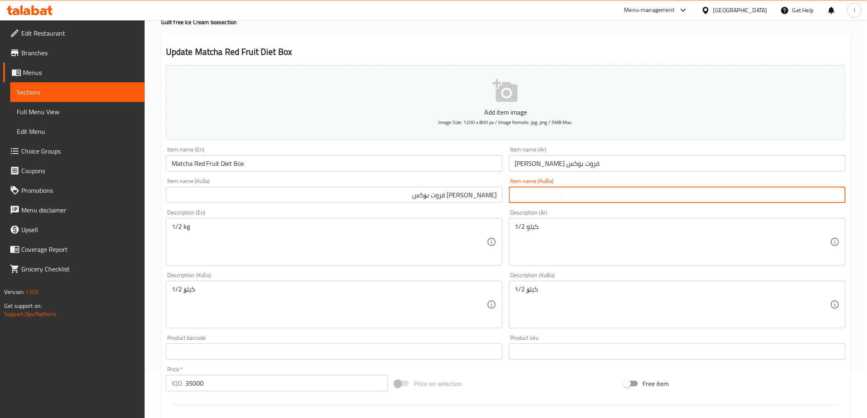
paste input "[PERSON_NAME] فروت بۆكس"
type input "[PERSON_NAME] فروت بۆكس"
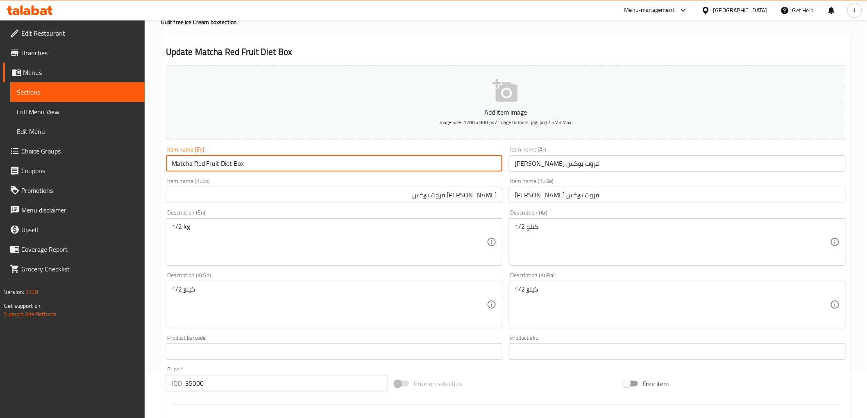
click at [171, 164] on input "Matcha Red Fruit Diet Box" at bounding box center [334, 163] width 337 height 16
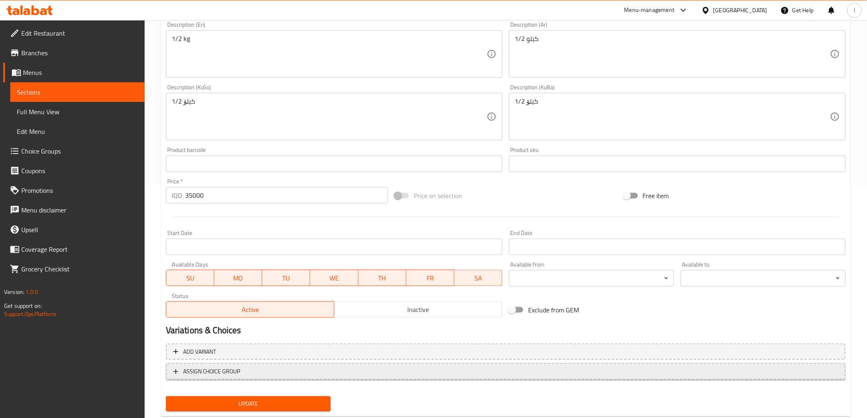
scroll to position [253, 0]
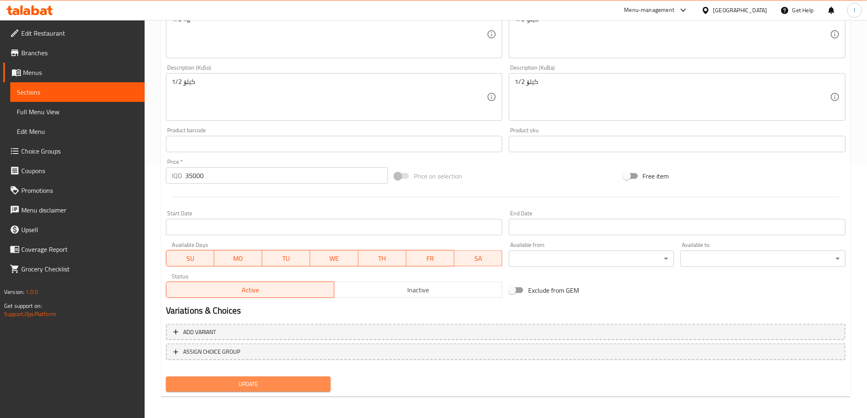
click at [264, 379] on button "Update" at bounding box center [248, 384] width 165 height 15
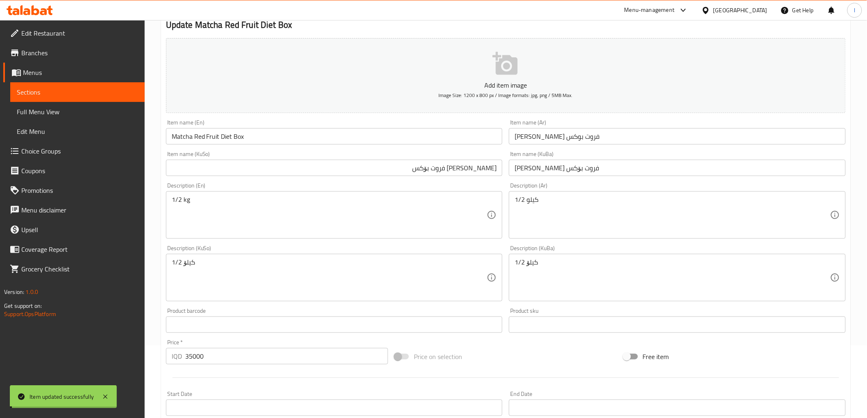
scroll to position [26, 0]
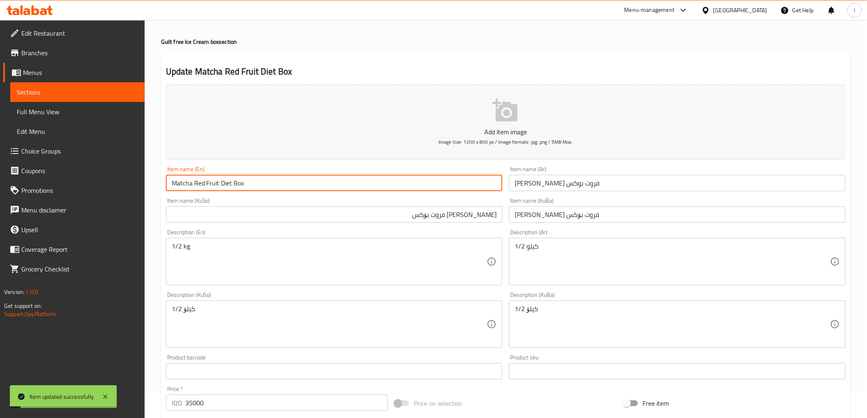
drag, startPoint x: 275, startPoint y: 183, endPoint x: 70, endPoint y: 169, distance: 205.7
click at [73, 170] on div "Edit Restaurant Branches Menus Sections Full Menu View Edit Menu Choice Groups …" at bounding box center [433, 320] width 867 height 653
click at [48, 112] on span "Full Menu View" at bounding box center [77, 112] width 121 height 10
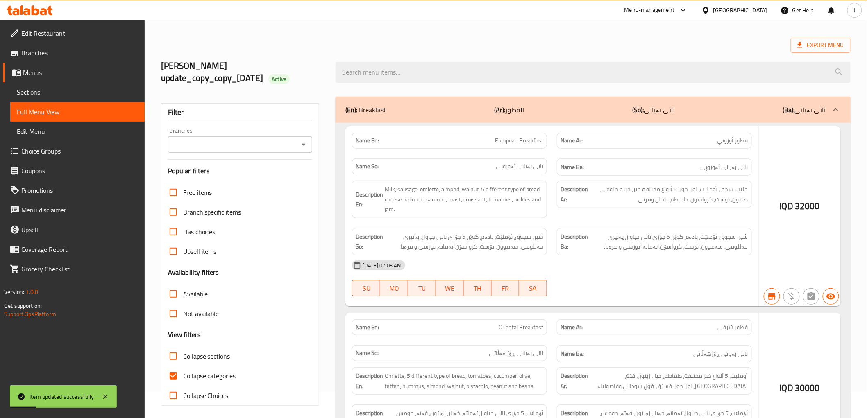
click at [284, 125] on div "Filter Branches Branches Popular filters Free items Branch specific items Has c…" at bounding box center [240, 254] width 159 height 303
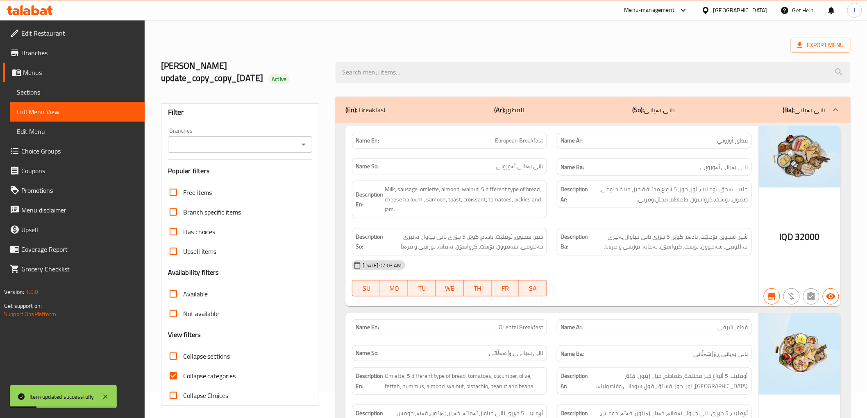
click at [243, 148] on input "Branches" at bounding box center [233, 144] width 126 height 11
click at [227, 179] on span "Almond Cafe, Empire" at bounding box center [203, 180] width 58 height 10
type input "Almond Cafe, Empire"
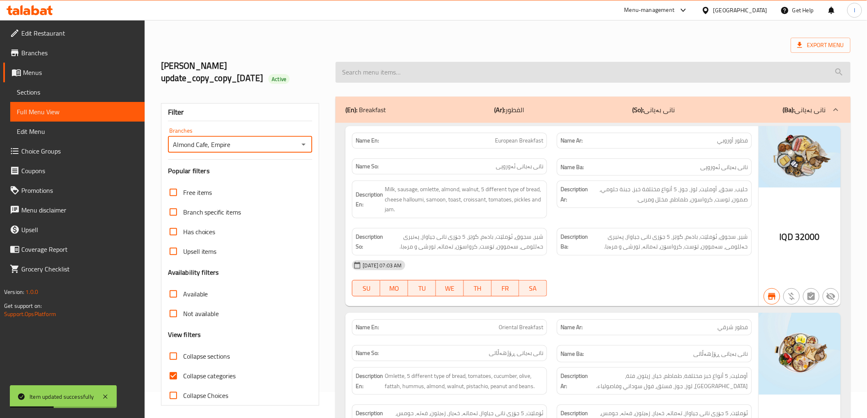
click at [359, 74] on input "search" at bounding box center [593, 72] width 515 height 21
paste input "Matcha Red Fruit Diet Box"
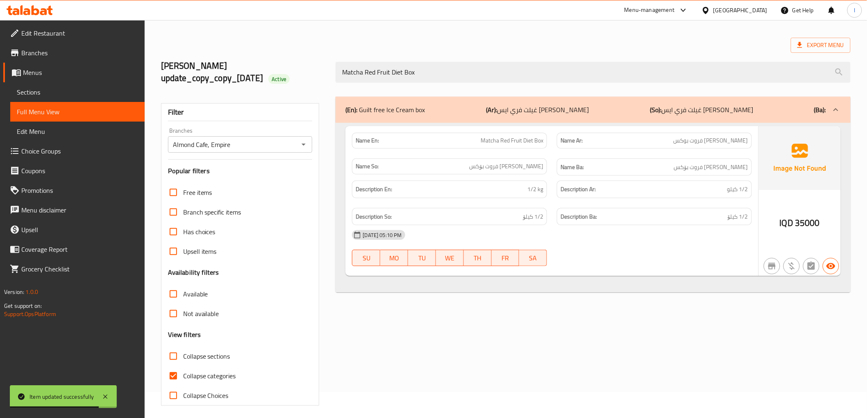
type input "Matcha Red Fruit Diet Box"
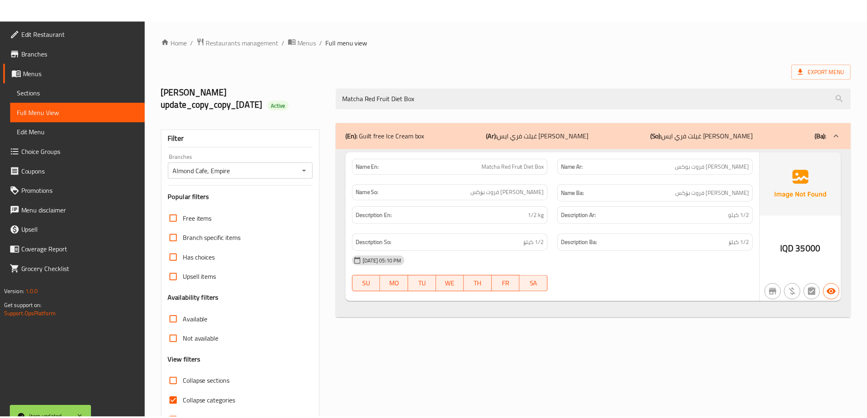
scroll to position [30, 0]
